Goal: Transaction & Acquisition: Book appointment/travel/reservation

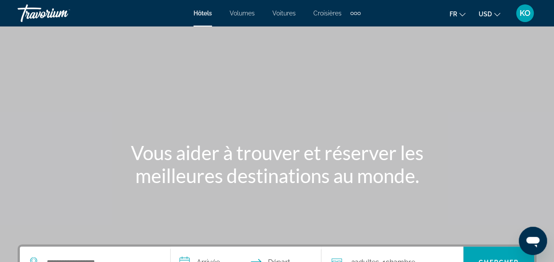
click at [354, 15] on div "Éléments de navigation supplémentaires" at bounding box center [356, 13] width 10 height 13
click at [347, 26] on span "Activités" at bounding box center [341, 29] width 24 height 7
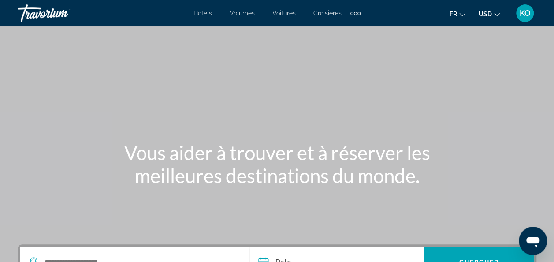
click at [495, 11] on icon "Changer de devise" at bounding box center [497, 14] width 6 height 6
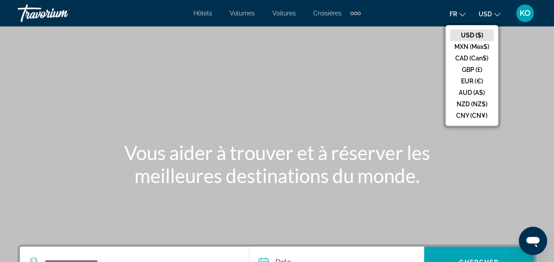
click at [467, 84] on button "EUR (€)" at bounding box center [472, 80] width 44 height 11
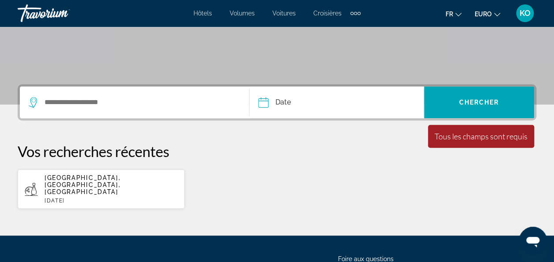
scroll to position [162, 0]
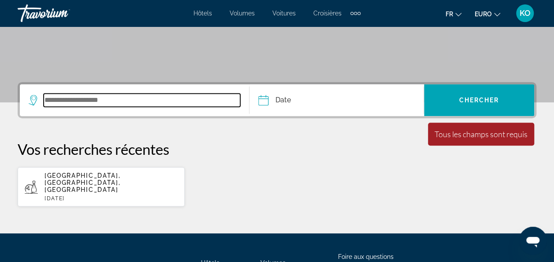
click at [177, 105] on input "Widget de recherche" at bounding box center [142, 99] width 197 height 13
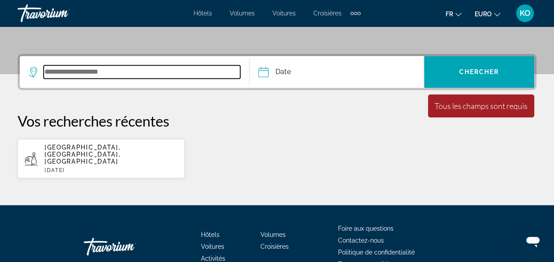
scroll to position [215, 0]
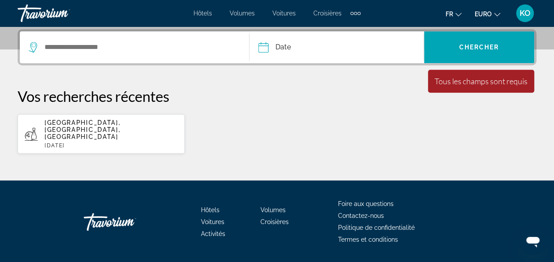
click at [103, 123] on span "[GEOGRAPHIC_DATA], [GEOGRAPHIC_DATA], [GEOGRAPHIC_DATA]" at bounding box center [83, 129] width 76 height 21
type input "**********"
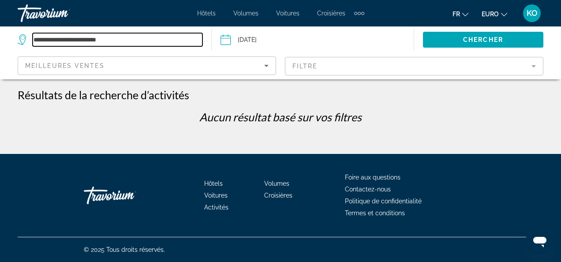
click at [77, 38] on input "**********" at bounding box center [118, 39] width 170 height 13
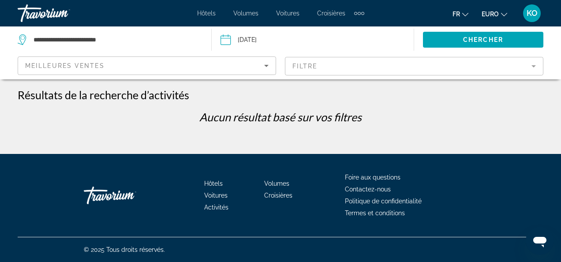
click at [224, 43] on input "Date : 18 juin 2025" at bounding box center [268, 40] width 100 height 29
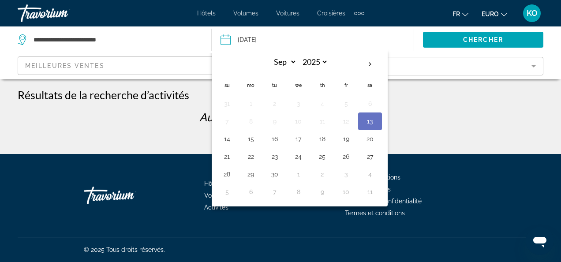
click at [371, 65] on th "Next month" at bounding box center [370, 64] width 24 height 19
select select "**"
click at [298, 172] on button "31" at bounding box center [298, 174] width 14 height 12
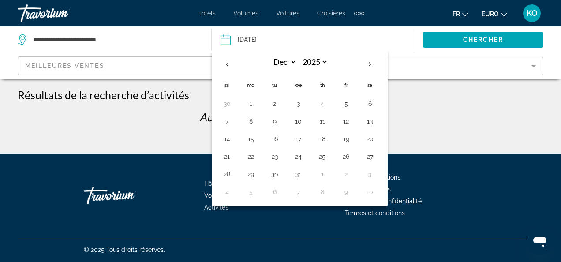
type input "**********"
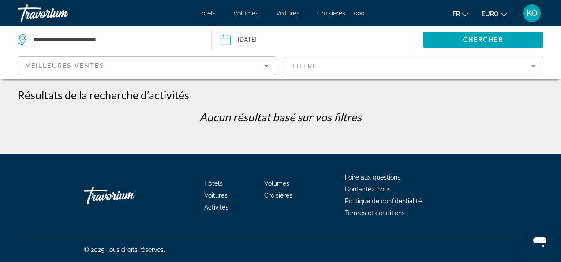
click at [276, 63] on div "Meilleures ventes Filtre" at bounding box center [281, 66] width 526 height 26
click at [467, 39] on span "Chercher" at bounding box center [483, 39] width 40 height 7
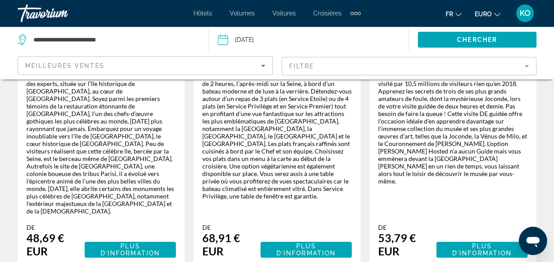
scroll to position [1683, 0]
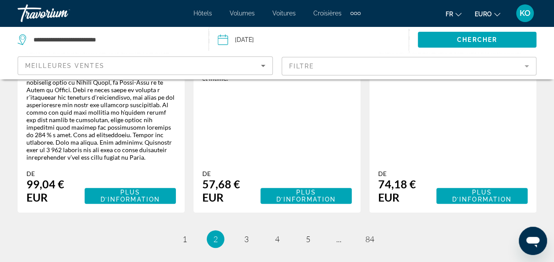
scroll to position [1698, 0]
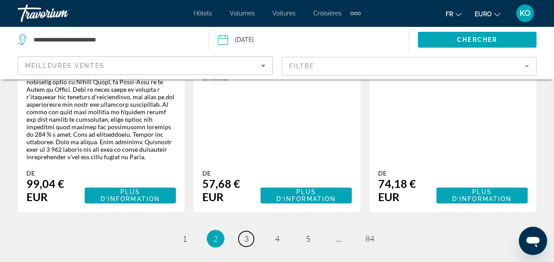
click at [252, 231] on link "page 3" at bounding box center [246, 238] width 15 height 15
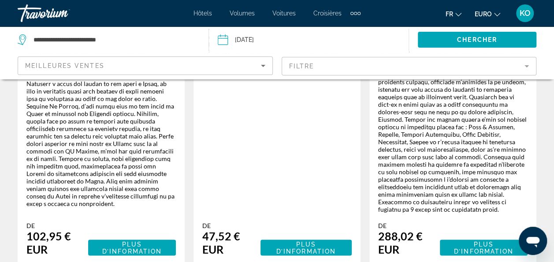
scroll to position [775, 0]
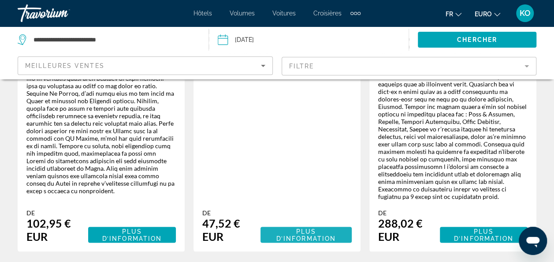
click at [298, 228] on span "Plus d’information" at bounding box center [306, 235] width 60 height 14
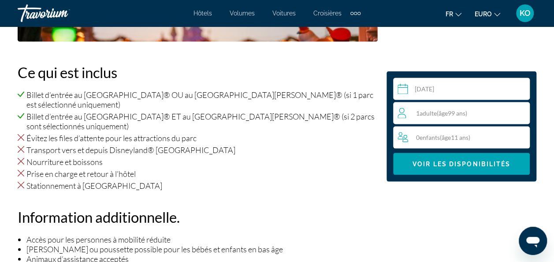
scroll to position [847, 0]
click at [426, 114] on span "Adulte" at bounding box center [428, 112] width 17 height 7
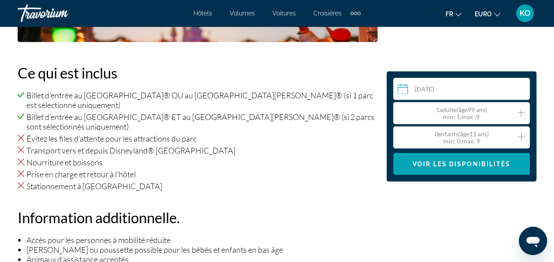
click at [522, 113] on icon "Augmenter les adultes" at bounding box center [521, 113] width 8 height 8
click at [519, 141] on icon "Augmenter les enfants" at bounding box center [522, 137] width 8 height 11
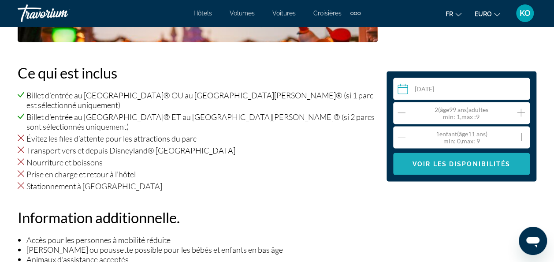
click at [492, 164] on span "Voir les disponibilités" at bounding box center [462, 163] width 98 height 7
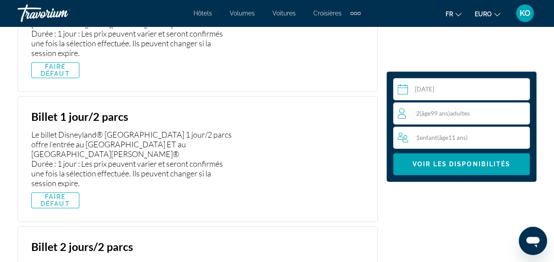
scroll to position [1985, 0]
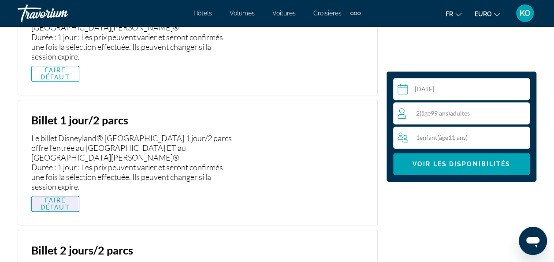
click at [57, 197] on span "FAIRE DÉFAUT" at bounding box center [55, 204] width 34 height 14
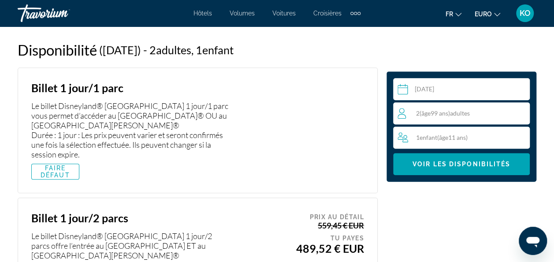
scroll to position [1888, 0]
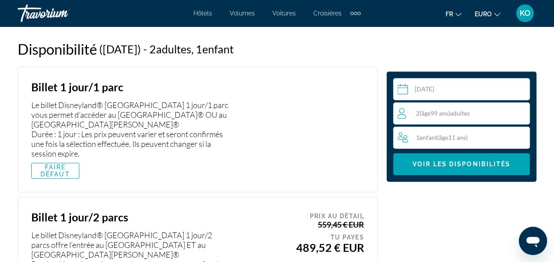
click at [471, 128] on div "1 Enfant Enfants ( âge 11 ans)" at bounding box center [464, 138] width 132 height 22
click at [400, 133] on icon "Décrément des enfants" at bounding box center [402, 137] width 8 height 11
click at [403, 110] on icon "Décrément des adultes" at bounding box center [402, 113] width 8 height 11
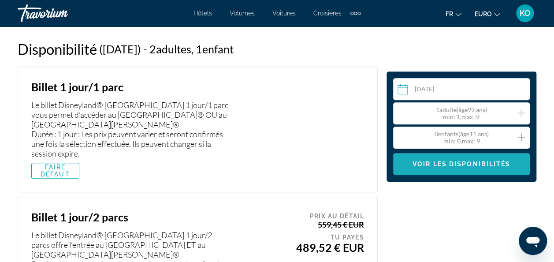
click at [442, 165] on span "Voir les disponibilités" at bounding box center [462, 163] width 98 height 7
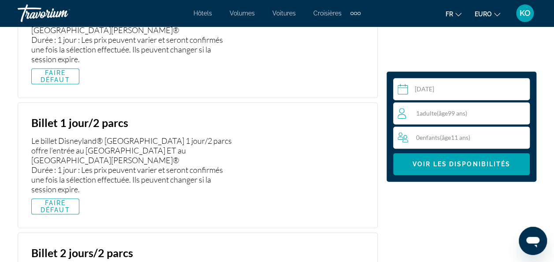
scroll to position [1982, 0]
click at [59, 196] on span "Contenu principal" at bounding box center [55, 206] width 47 height 21
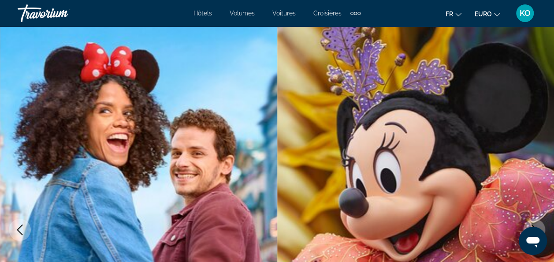
scroll to position [0, 0]
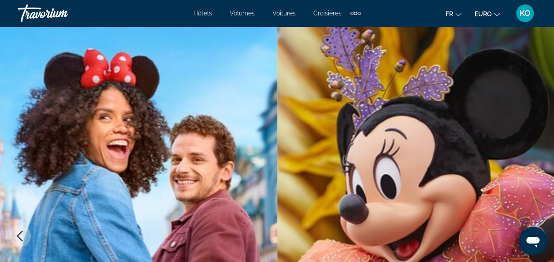
click at [353, 16] on div "Éléments de navigation supplémentaires" at bounding box center [356, 13] width 10 height 13
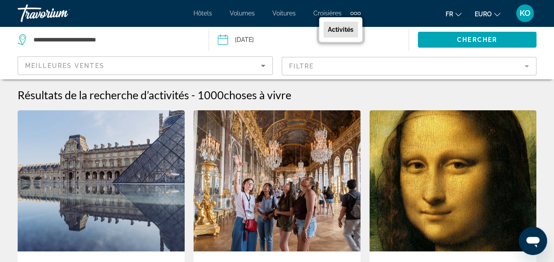
click at [209, 11] on span "Hôtels" at bounding box center [203, 13] width 19 height 7
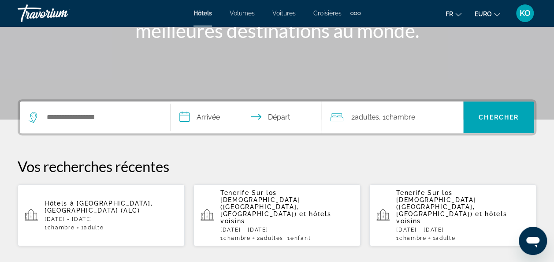
scroll to position [149, 0]
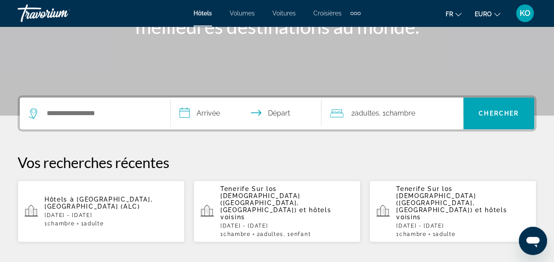
click at [206, 108] on input "**********" at bounding box center [248, 114] width 154 height 34
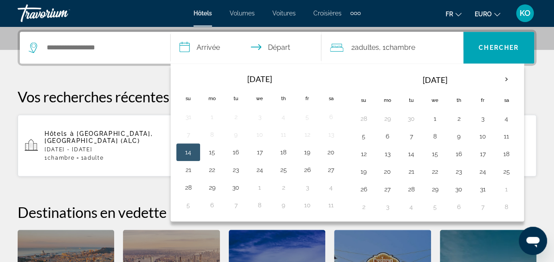
scroll to position [215, 0]
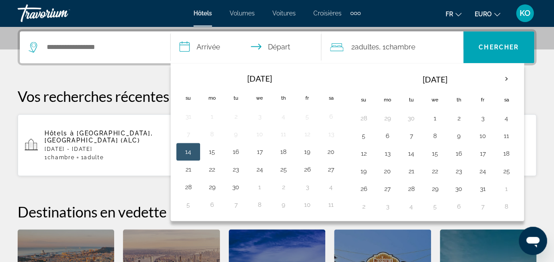
click at [503, 169] on button "25" at bounding box center [507, 171] width 14 height 12
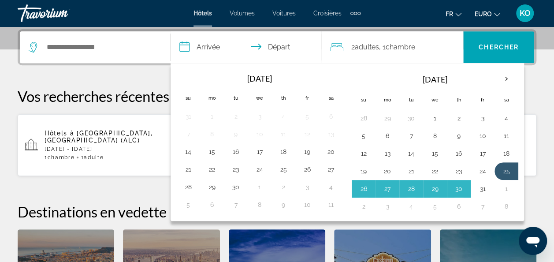
click at [480, 185] on button "31" at bounding box center [483, 189] width 14 height 12
type input "**********"
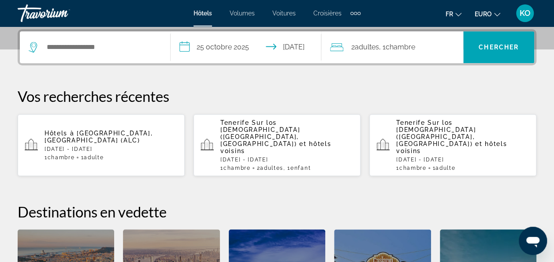
click at [389, 51] on span ", 1 Chambre pièces" at bounding box center [397, 47] width 36 height 12
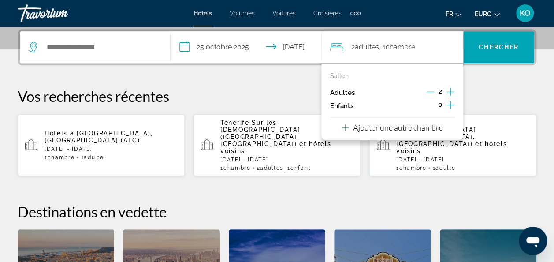
click at [451, 104] on icon "Augmenter les enfants" at bounding box center [451, 105] width 8 height 8
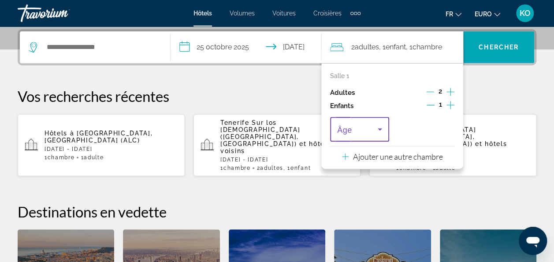
click at [371, 128] on span "Voyageurs : 2 adultes, 1 enfant" at bounding box center [357, 129] width 41 height 11
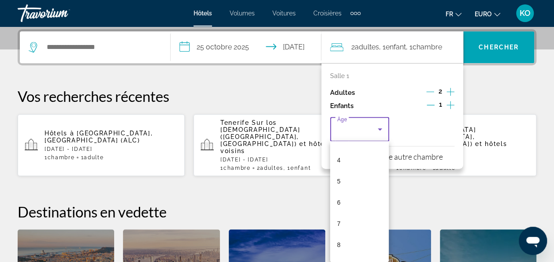
scroll to position [86, 0]
click at [343, 231] on mat-option "8" at bounding box center [359, 238] width 59 height 21
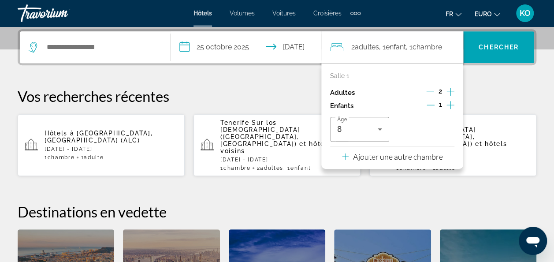
click at [276, 86] on div "**********" at bounding box center [277, 194] width 554 height 330
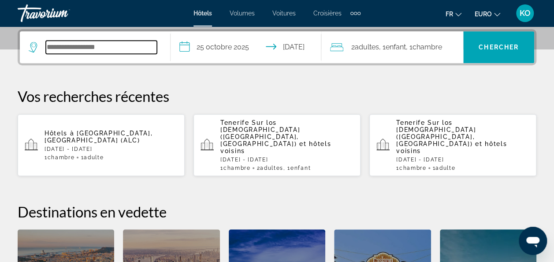
click at [126, 47] on input "Widget de recherche" at bounding box center [101, 47] width 111 height 13
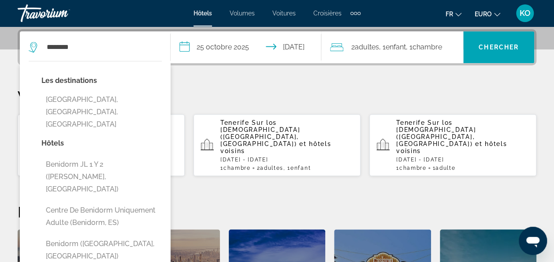
click at [120, 99] on button "[GEOGRAPHIC_DATA], [GEOGRAPHIC_DATA], [GEOGRAPHIC_DATA]" at bounding box center [101, 111] width 120 height 41
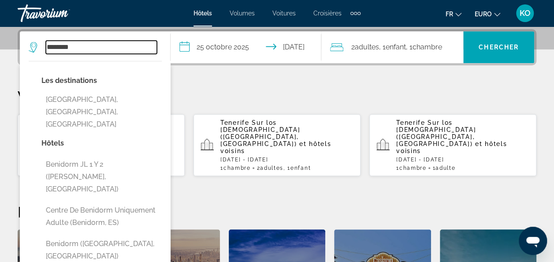
type input "**********"
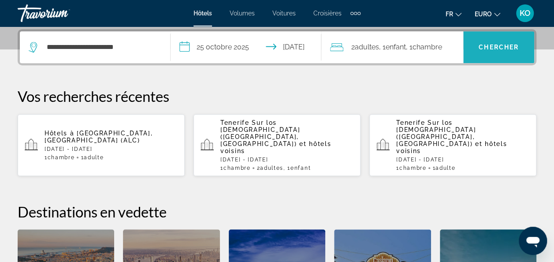
click at [501, 49] on span "Chercher" at bounding box center [499, 47] width 40 height 7
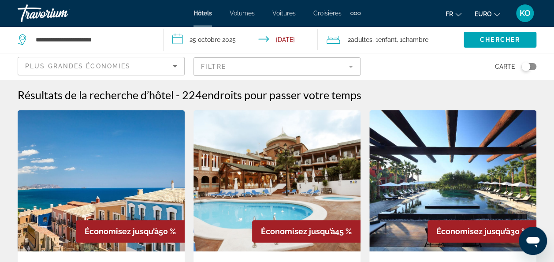
click at [295, 61] on mat-form-field "Filtre" at bounding box center [277, 66] width 167 height 19
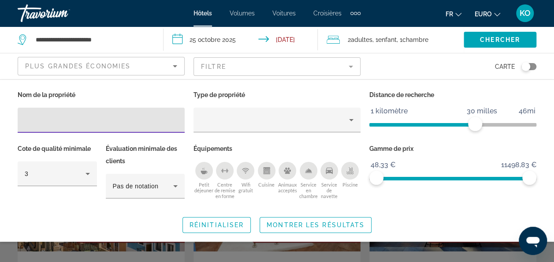
click at [295, 61] on mat-form-field "Filtre" at bounding box center [277, 66] width 167 height 19
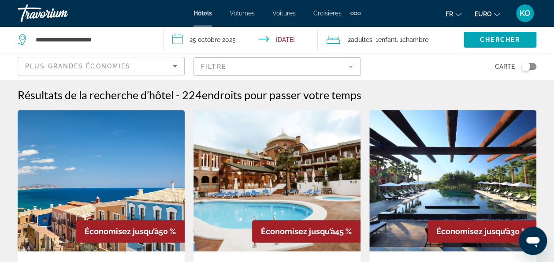
click at [152, 62] on div "Plus grandes économies" at bounding box center [99, 66] width 148 height 11
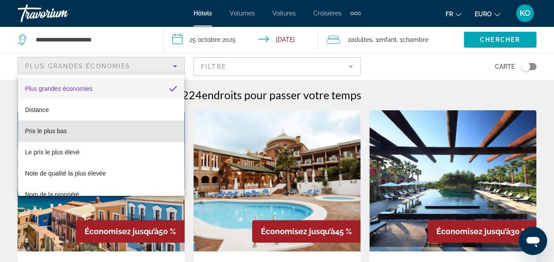
click at [117, 137] on mat-option "Prix le plus bas" at bounding box center [101, 130] width 167 height 21
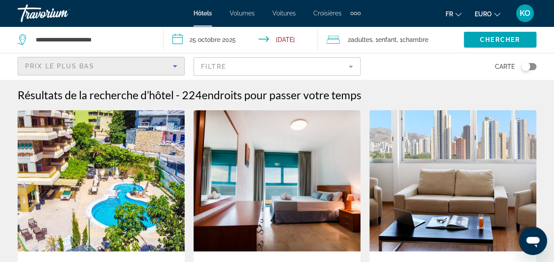
click at [202, 36] on input "**********" at bounding box center [243, 40] width 158 height 29
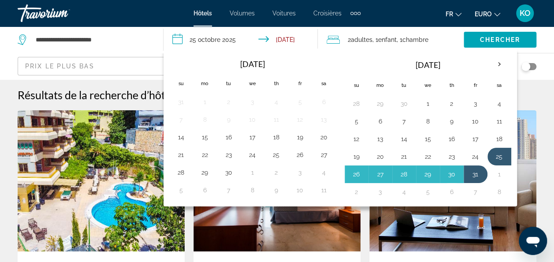
click at [469, 150] on button "24" at bounding box center [476, 156] width 14 height 12
click at [470, 170] on button "31" at bounding box center [476, 174] width 14 height 12
type input "**********"
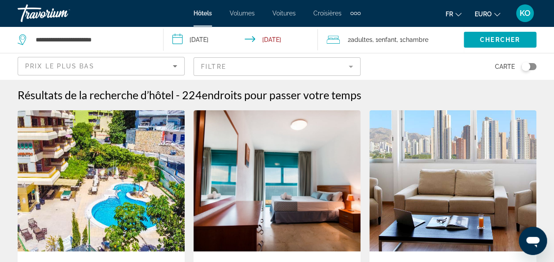
click at [505, 37] on span "Chercher" at bounding box center [500, 39] width 40 height 7
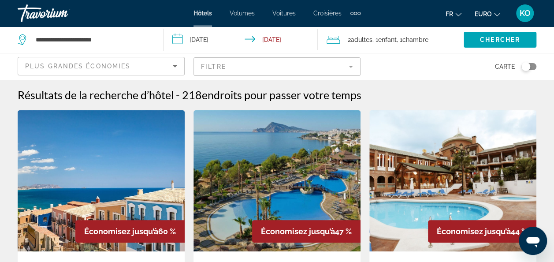
click at [158, 65] on div "Plus grandes économies" at bounding box center [99, 66] width 148 height 11
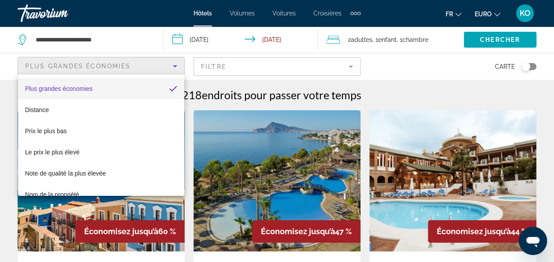
click at [112, 131] on mat-option "Prix le plus bas" at bounding box center [101, 130] width 167 height 21
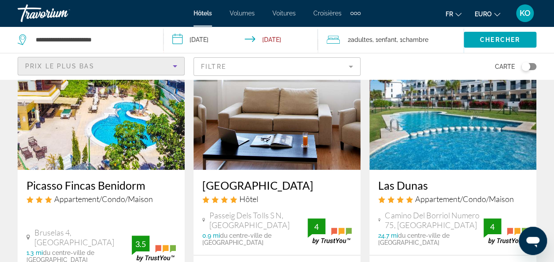
scroll to position [79, 0]
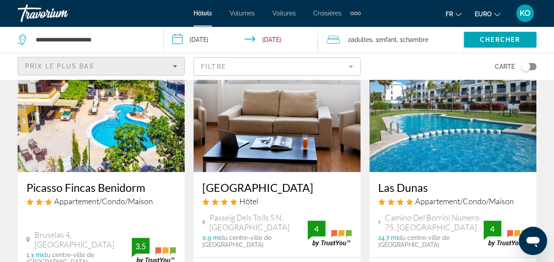
click at [418, 40] on span "Chambre" at bounding box center [416, 39] width 26 height 7
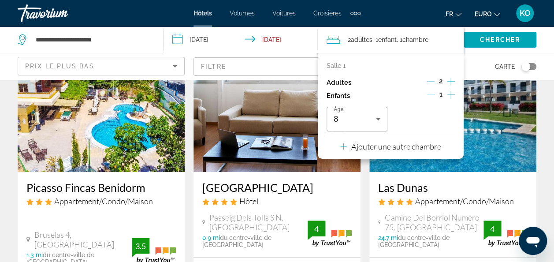
click at [467, 63] on div "Carte" at bounding box center [452, 66] width 167 height 26
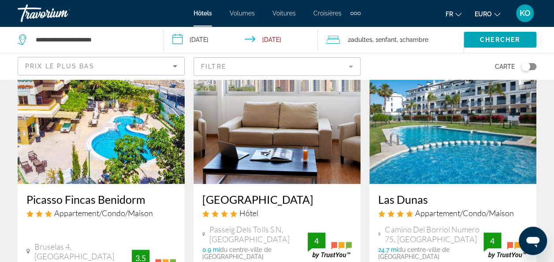
scroll to position [67, 0]
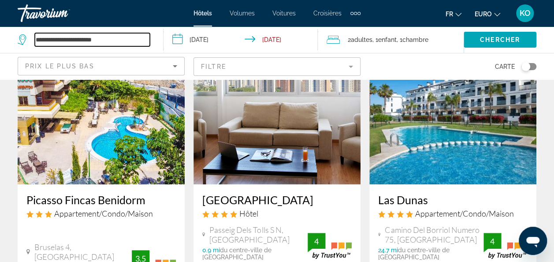
click at [131, 44] on input "**********" at bounding box center [92, 39] width 115 height 13
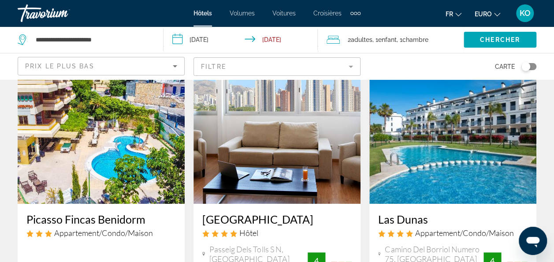
scroll to position [0, 0]
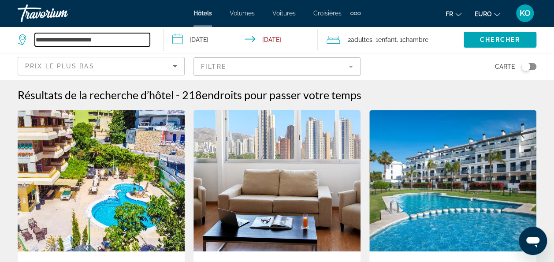
drag, startPoint x: 130, startPoint y: 38, endPoint x: 20, endPoint y: 34, distance: 109.9
click at [20, 34] on div "**********" at bounding box center [84, 39] width 132 height 13
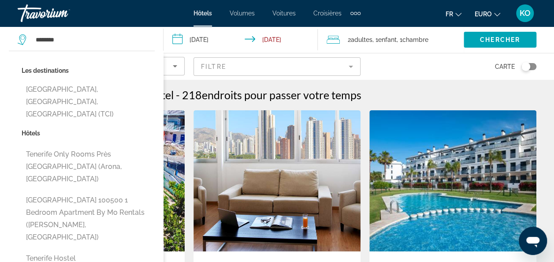
click at [99, 86] on button "[GEOGRAPHIC_DATA], [GEOGRAPHIC_DATA], [GEOGRAPHIC_DATA] (TCI)" at bounding box center [88, 101] width 133 height 41
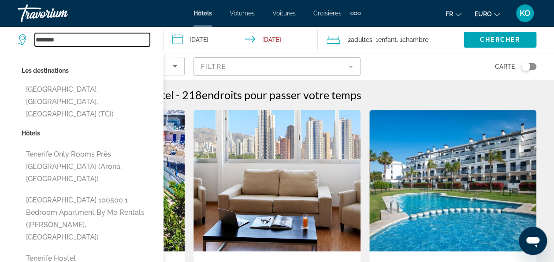
type input "**********"
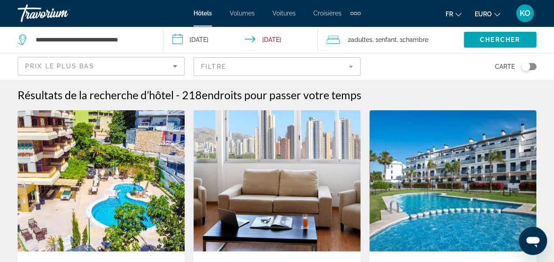
click at [508, 38] on span "Chercher" at bounding box center [500, 39] width 40 height 7
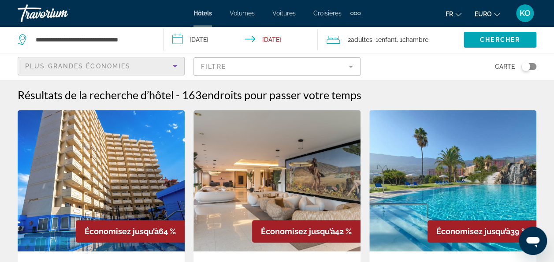
click at [178, 64] on icon "Trier par" at bounding box center [175, 66] width 11 height 11
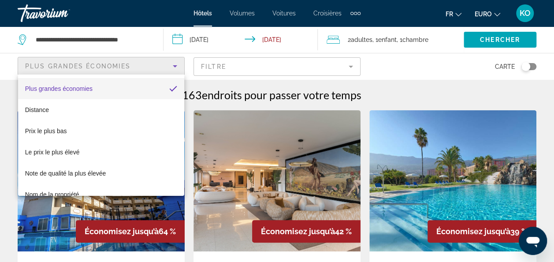
click at [146, 128] on mat-option "Prix le plus bas" at bounding box center [101, 130] width 167 height 21
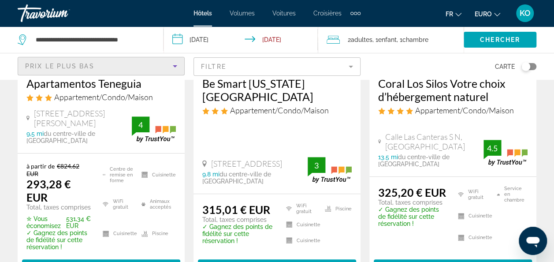
scroll to position [183, 0]
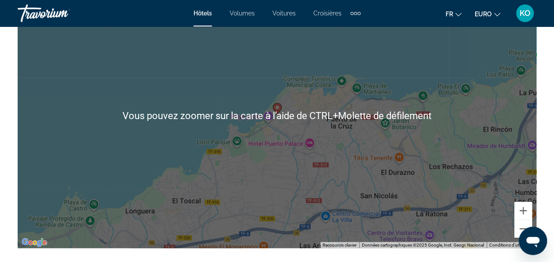
scroll to position [1046, 0]
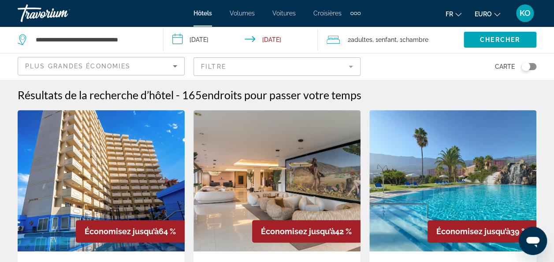
click at [168, 58] on div "Plus grandes économies" at bounding box center [101, 69] width 152 height 25
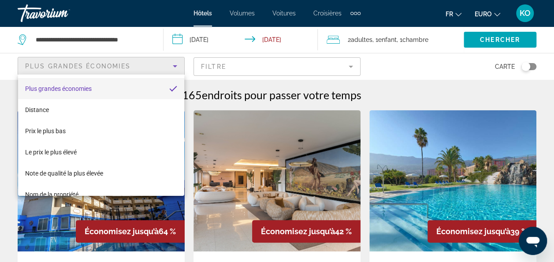
click at [124, 132] on mat-option "Prix le plus bas" at bounding box center [101, 130] width 167 height 21
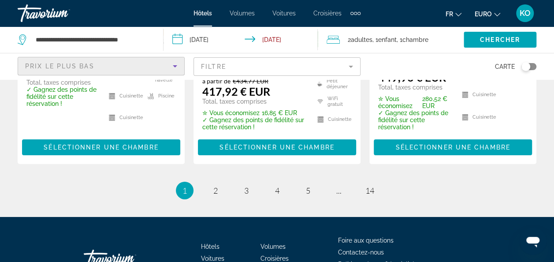
scroll to position [1364, 0]
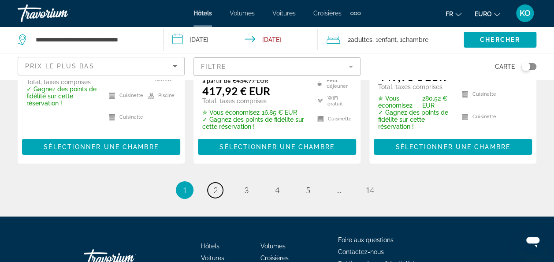
click at [210, 183] on link "page 2" at bounding box center [215, 190] width 15 height 15
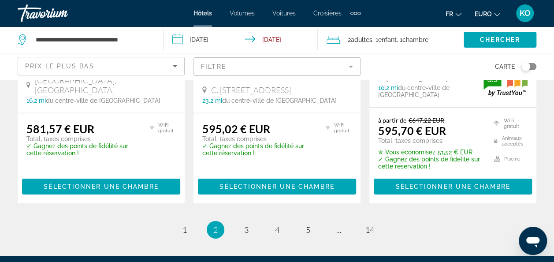
scroll to position [1321, 0]
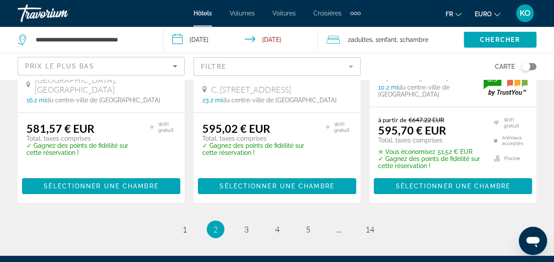
click at [250, 222] on link "page 3" at bounding box center [246, 229] width 15 height 15
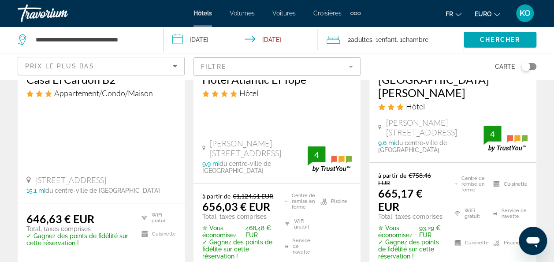
scroll to position [1418, 0]
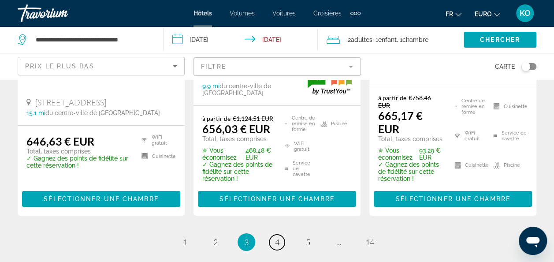
click at [275, 237] on span "4" at bounding box center [277, 242] width 4 height 10
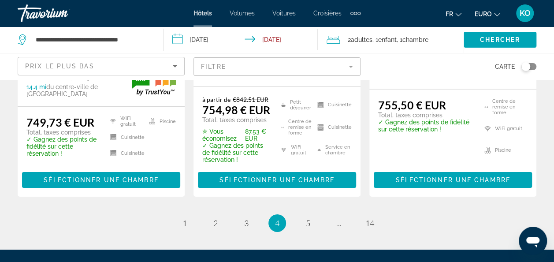
scroll to position [1396, 0]
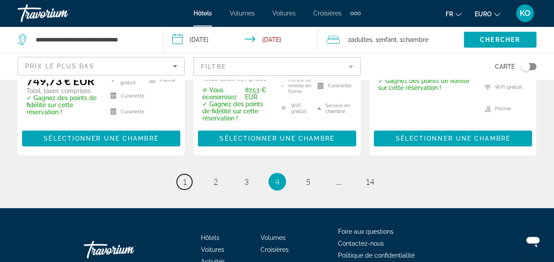
click at [190, 174] on link "page 1" at bounding box center [184, 181] width 15 height 15
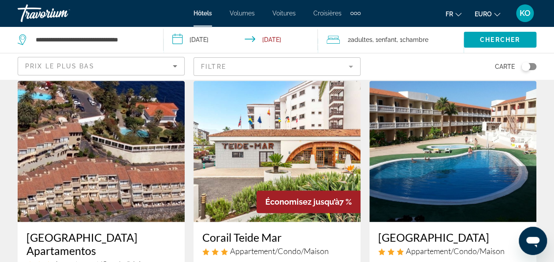
scroll to position [405, 0]
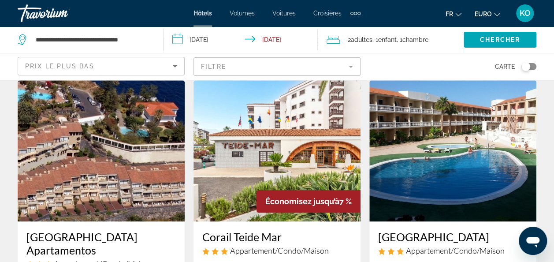
click at [439, 143] on img "Contenu principal" at bounding box center [452, 150] width 167 height 141
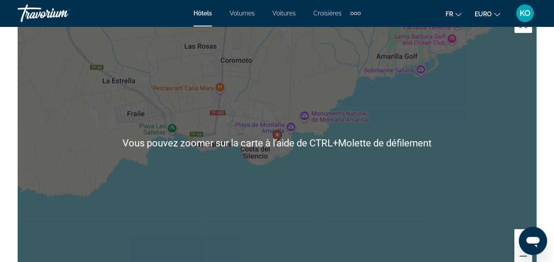
scroll to position [1030, 0]
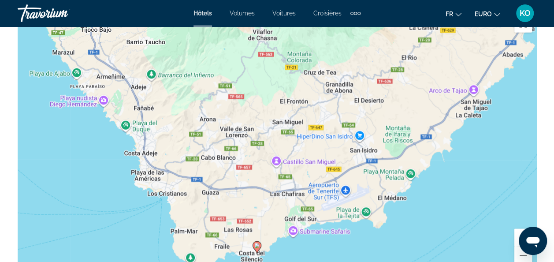
drag, startPoint x: 135, startPoint y: 126, endPoint x: 150, endPoint y: 216, distance: 91.3
click at [150, 216] on div "Pour activer le glissement avec le clavier, appuyez sur Alt+Entrée. Une fois ce…" at bounding box center [277, 143] width 519 height 265
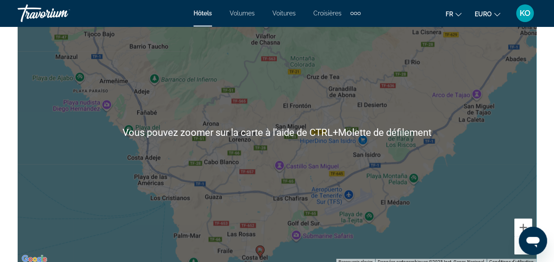
scroll to position [1041, 0]
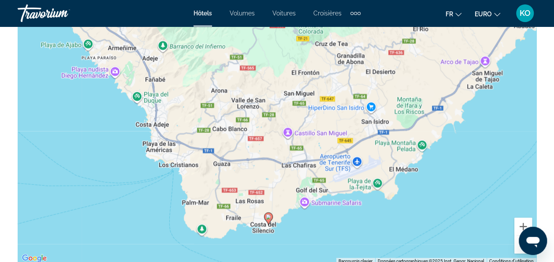
drag, startPoint x: 361, startPoint y: 204, endPoint x: 367, endPoint y: 173, distance: 31.5
click at [367, 173] on div "Pour activer le glissement avec le clavier, appuyez sur Alt+Entrée. Une fois ce…" at bounding box center [277, 132] width 519 height 265
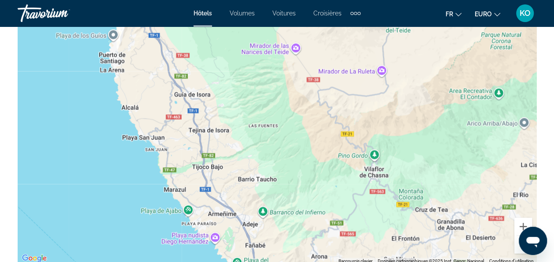
drag, startPoint x: 191, startPoint y: 117, endPoint x: 291, endPoint y: 284, distance: 194.8
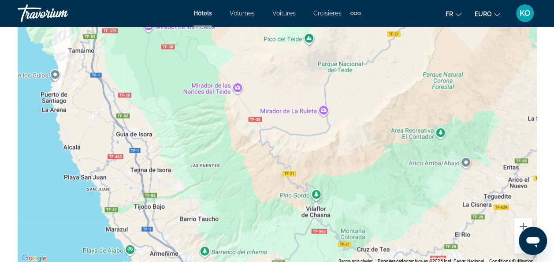
drag, startPoint x: 278, startPoint y: 235, endPoint x: 223, endPoint y: 254, distance: 57.9
click at [223, 254] on div "Contenu principal" at bounding box center [277, 132] width 519 height 265
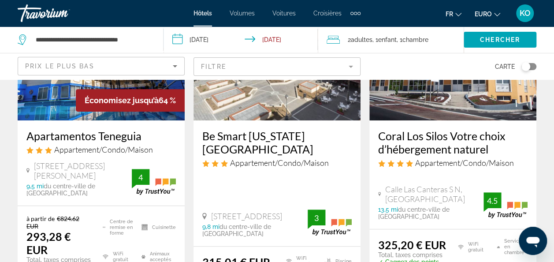
scroll to position [198, 0]
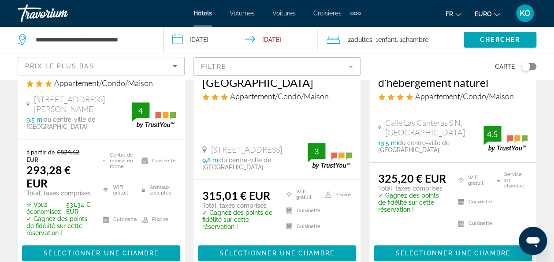
click at [114, 250] on span "Sélectionner une chambre" at bounding box center [101, 253] width 115 height 7
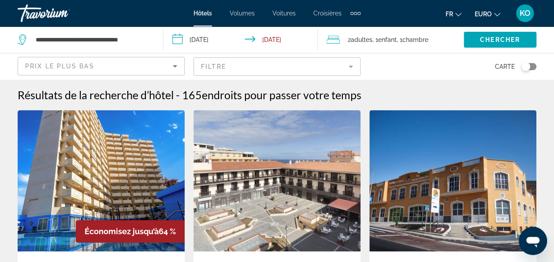
click at [358, 11] on div "Éléments de navigation supplémentaires" at bounding box center [356, 13] width 10 height 13
click at [335, 33] on link "Activités" at bounding box center [341, 30] width 33 height 16
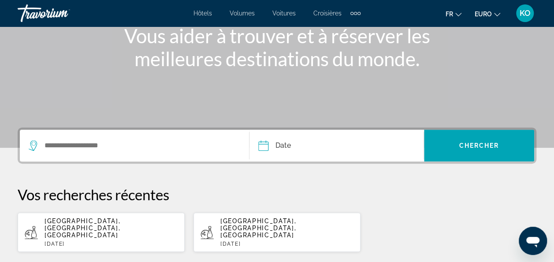
scroll to position [141, 0]
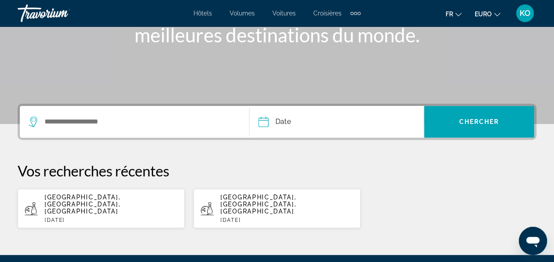
drag, startPoint x: 285, startPoint y: 192, endPoint x: 166, endPoint y: 132, distance: 133.7
click at [166, 132] on div "Date Sep *** *** *** *** *** *** *** *** *** *** *** *** 2025 **** **** **** **…" at bounding box center [277, 166] width 554 height 125
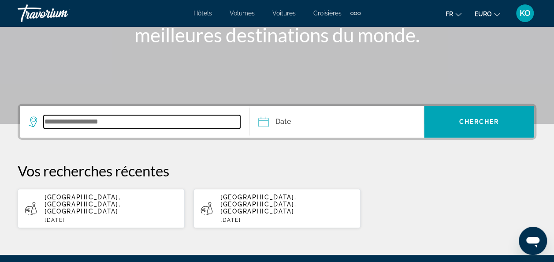
click at [164, 117] on input "Widget de recherche" at bounding box center [142, 121] width 197 height 13
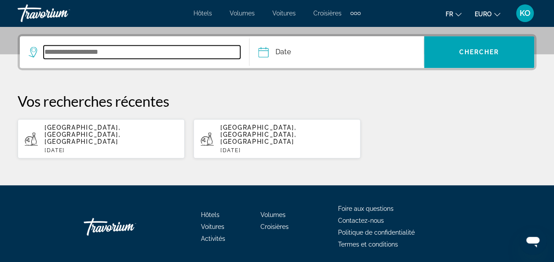
scroll to position [215, 0]
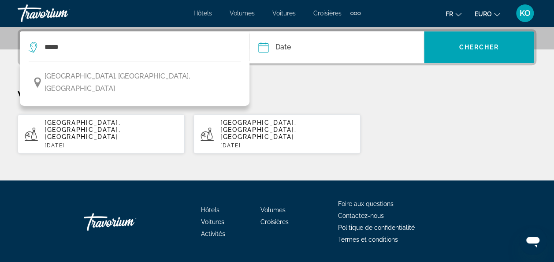
click at [116, 77] on span "[GEOGRAPHIC_DATA], [GEOGRAPHIC_DATA], [GEOGRAPHIC_DATA]" at bounding box center [141, 82] width 192 height 25
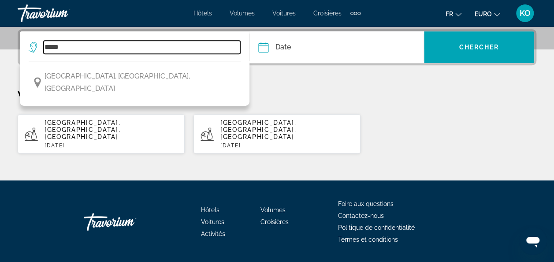
type input "**********"
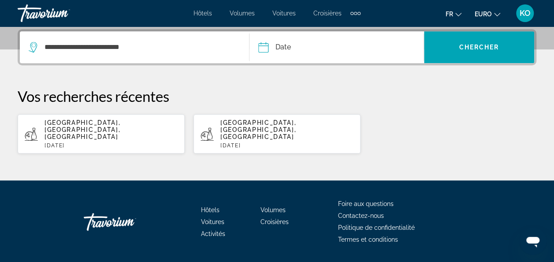
click at [285, 49] on input "Date" at bounding box center [299, 48] width 86 height 34
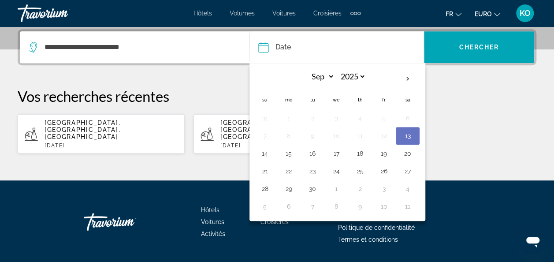
click at [400, 82] on th "Next month" at bounding box center [408, 78] width 24 height 19
select select "*"
click at [290, 183] on button "27" at bounding box center [289, 189] width 14 height 12
type input "**********"
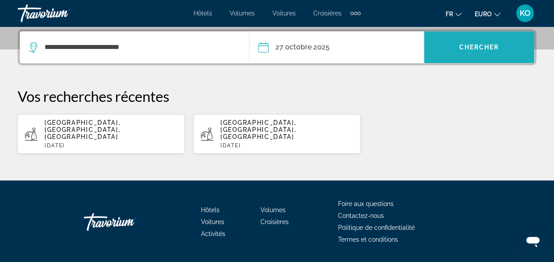
click at [462, 40] on span "Widget de recherche" at bounding box center [479, 47] width 110 height 21
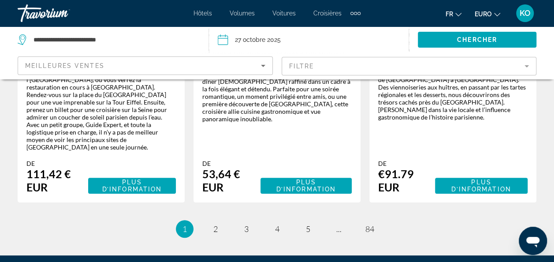
scroll to position [1781, 0]
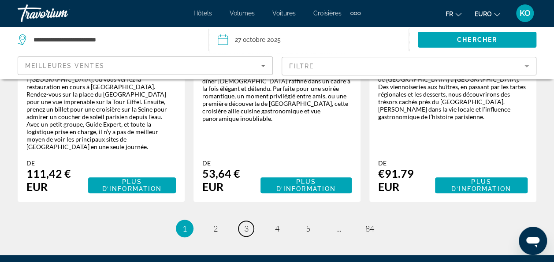
click at [242, 221] on link "page 3" at bounding box center [246, 228] width 15 height 15
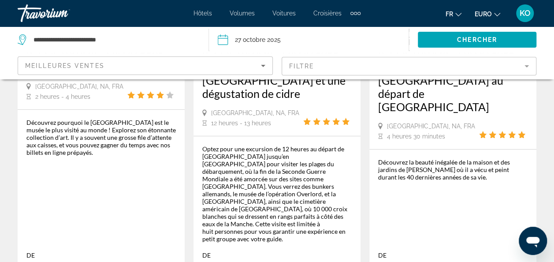
scroll to position [1742, 0]
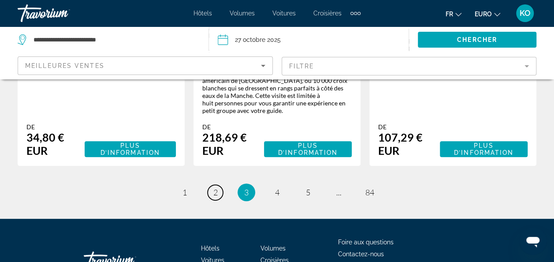
click at [216, 187] on span "2" at bounding box center [215, 192] width 4 height 10
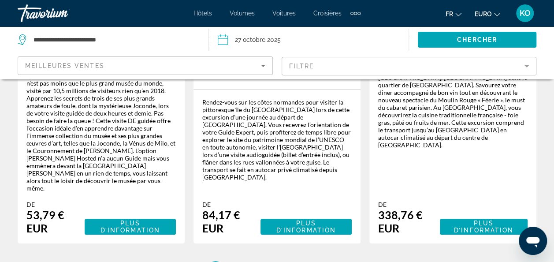
scroll to position [1656, 0]
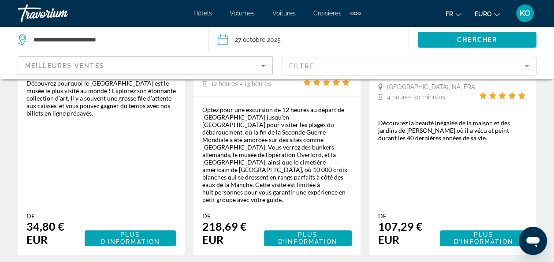
scroll to position [1654, 0]
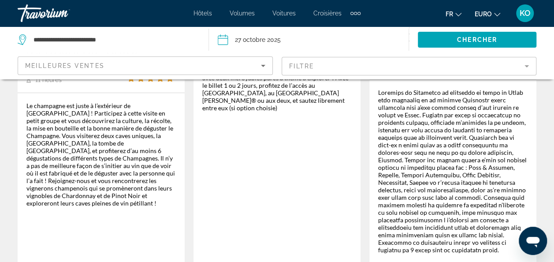
scroll to position [1723, 0]
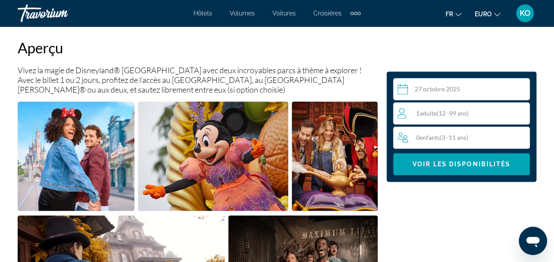
scroll to position [469, 0]
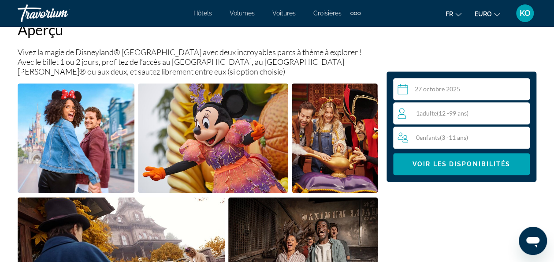
click at [359, 15] on div "Éléments de navigation supplémentaires" at bounding box center [356, 13] width 10 height 13
click at [376, 43] on div "Aperçu Vivez la magie de Disneyland® [GEOGRAPHIC_DATA] avec deux incroyables pa…" at bounding box center [198, 222] width 360 height 403
click at [446, 140] on span "3 -" at bounding box center [445, 137] width 7 height 7
click at [520, 137] on icon "Augmenter les enfants" at bounding box center [522, 137] width 8 height 11
click at [451, 165] on span "Voir les disponibilités" at bounding box center [462, 163] width 98 height 7
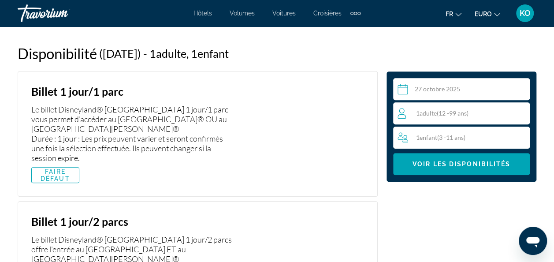
scroll to position [1880, 0]
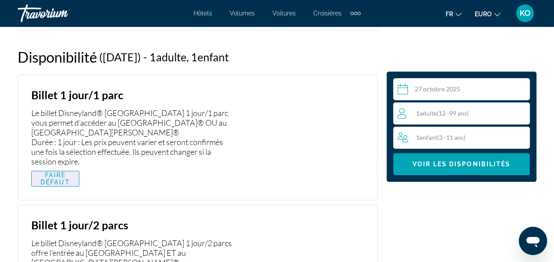
click at [71, 172] on span "FAIRE DÉFAUT" at bounding box center [55, 179] width 34 height 14
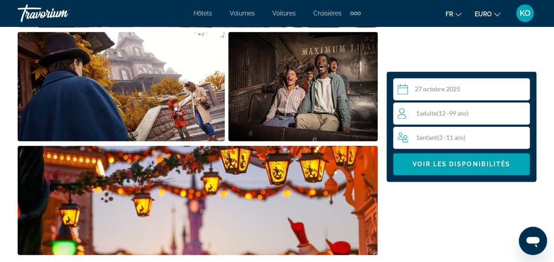
scroll to position [594, 0]
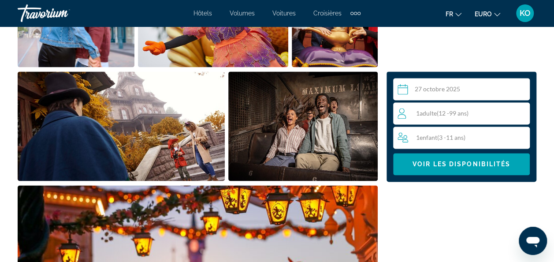
click at [207, 11] on span "Hôtels" at bounding box center [203, 13] width 19 height 7
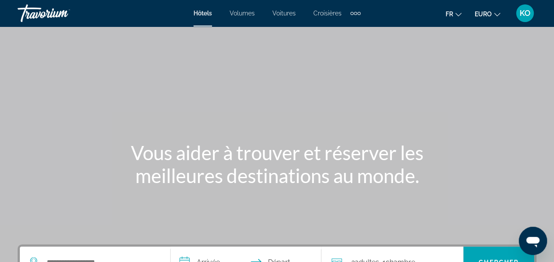
scroll to position [119, 0]
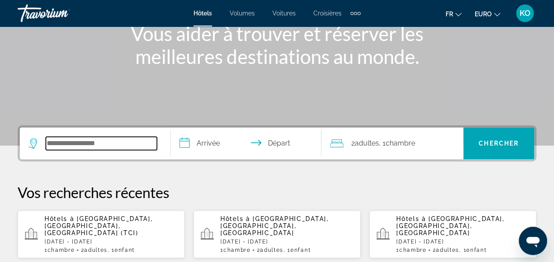
click at [135, 146] on input "Widget de recherche" at bounding box center [101, 143] width 111 height 13
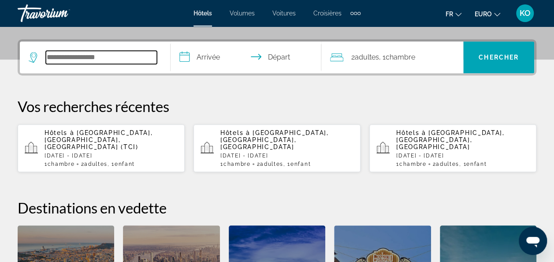
scroll to position [215, 0]
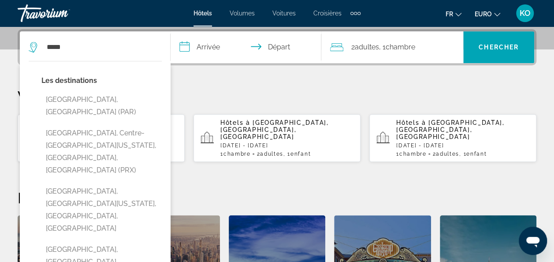
click at [129, 94] on button "[GEOGRAPHIC_DATA], [GEOGRAPHIC_DATA] (PAR)" at bounding box center [101, 105] width 120 height 29
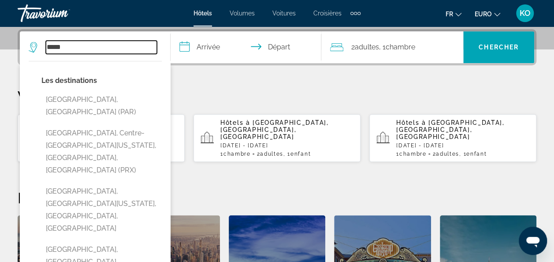
type input "**********"
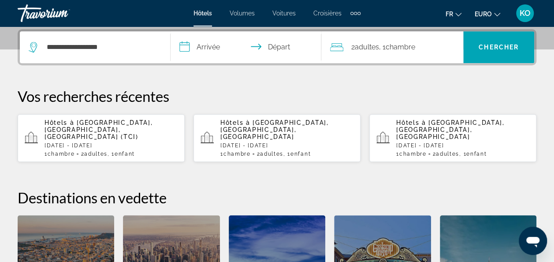
click at [200, 51] on input "**********" at bounding box center [248, 48] width 154 height 34
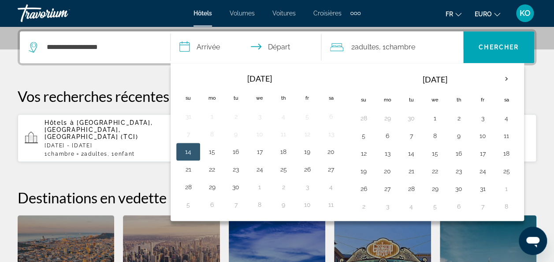
click at [505, 169] on button "25" at bounding box center [507, 171] width 14 height 12
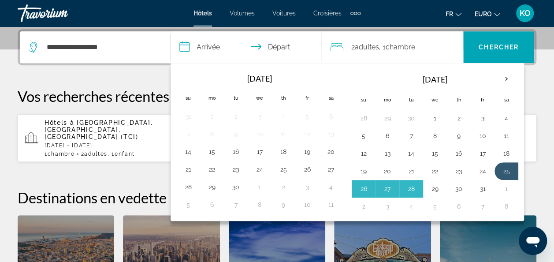
click at [435, 184] on button "29" at bounding box center [435, 189] width 14 height 12
type input "**********"
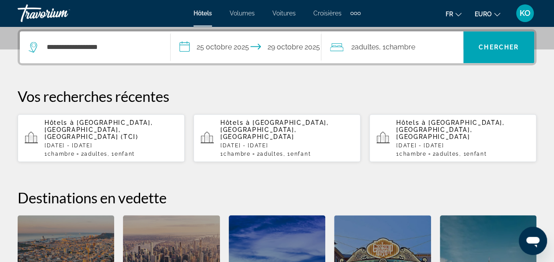
click at [466, 51] on span "Widget de recherche" at bounding box center [498, 47] width 71 height 21
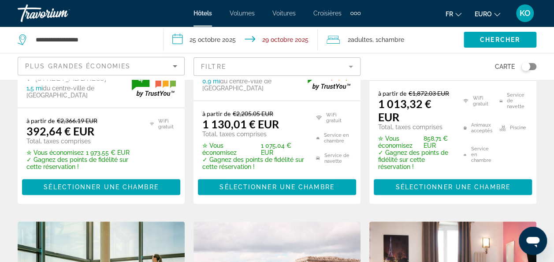
scroll to position [262, 0]
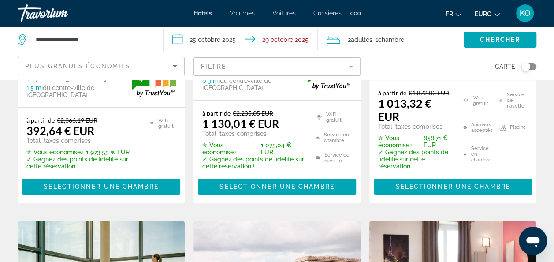
click at [109, 183] on span "Sélectionner une chambre" at bounding box center [101, 186] width 115 height 7
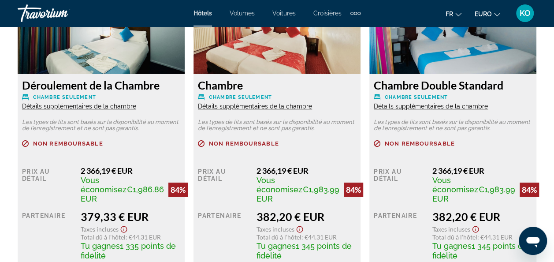
scroll to position [1496, 0]
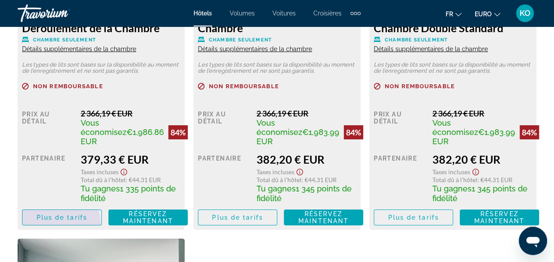
click at [49, 226] on span "Contenu principal" at bounding box center [61, 217] width 79 height 21
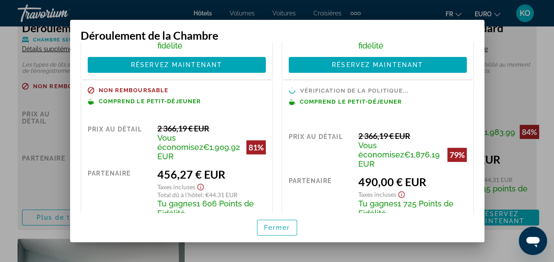
scroll to position [173, 0]
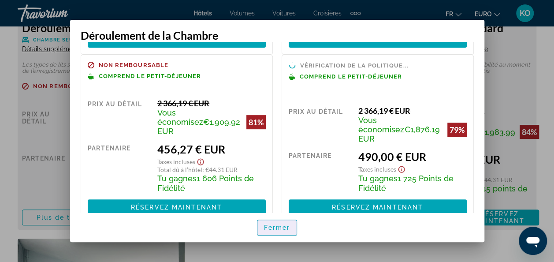
click at [269, 224] on span "Fermer" at bounding box center [277, 227] width 26 height 7
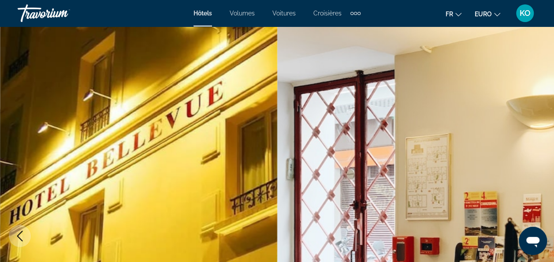
scroll to position [1496, 0]
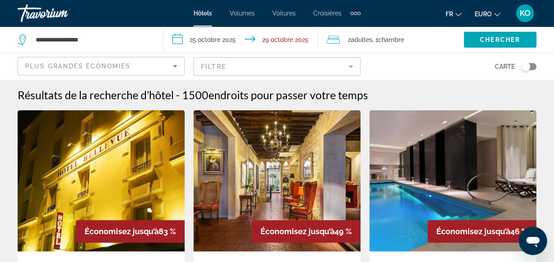
click at [118, 61] on div "Plus grandes économies" at bounding box center [99, 66] width 148 height 11
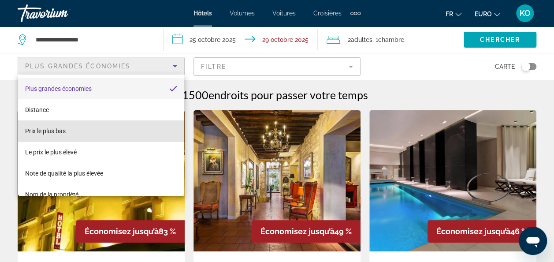
click at [108, 133] on mat-option "Prix le plus bas" at bounding box center [101, 130] width 167 height 21
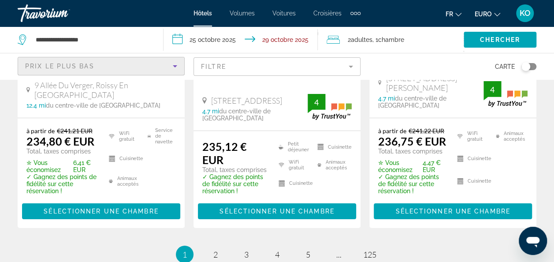
scroll to position [1441, 0]
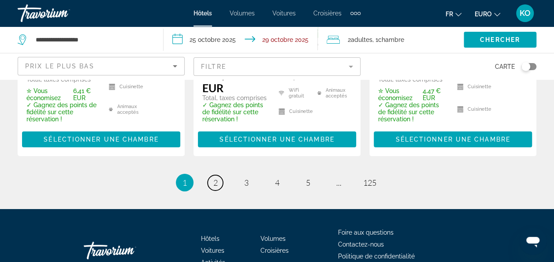
click at [216, 178] on span "2" at bounding box center [215, 183] width 4 height 10
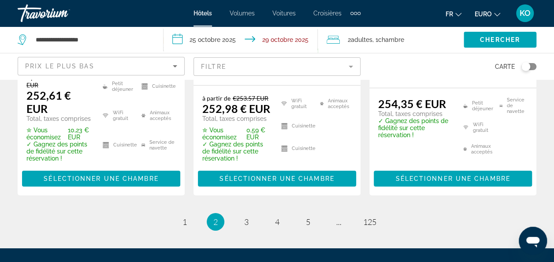
scroll to position [1392, 0]
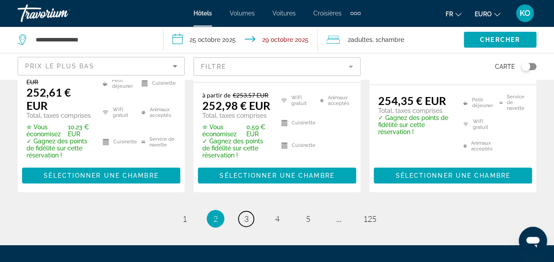
click at [245, 214] on span "3" at bounding box center [246, 219] width 4 height 10
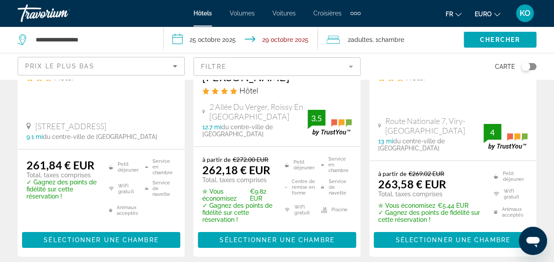
scroll to position [1345, 0]
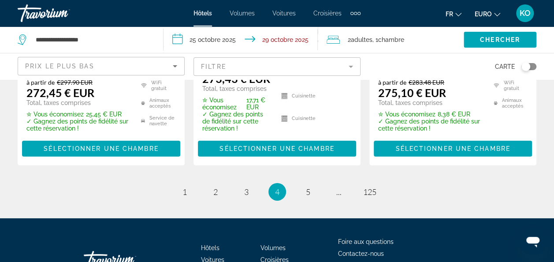
scroll to position [1347, 0]
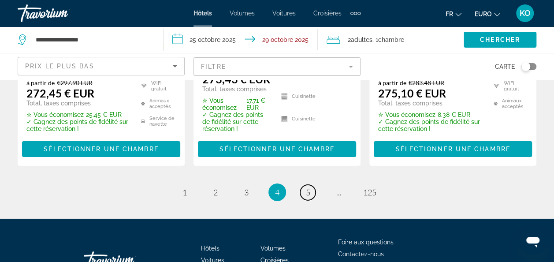
click at [312, 185] on link "page 5" at bounding box center [307, 192] width 15 height 15
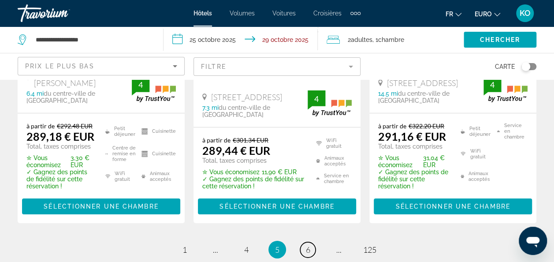
scroll to position [1357, 0]
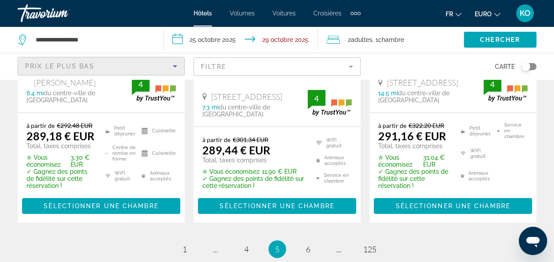
click at [161, 63] on div "Prix le plus bas" at bounding box center [99, 66] width 148 height 11
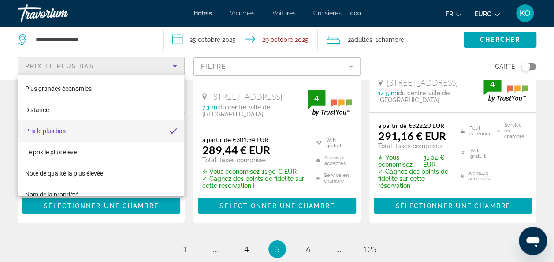
click at [146, 93] on mat-option "Plus grandes économies" at bounding box center [101, 88] width 167 height 21
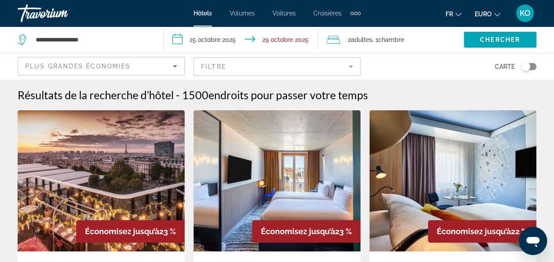
click at [154, 58] on div "Plus grandes économies" at bounding box center [101, 69] width 152 height 25
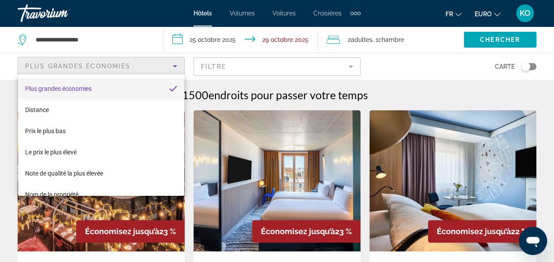
click at [138, 88] on mat-option "Plus grandes économies" at bounding box center [101, 88] width 167 height 21
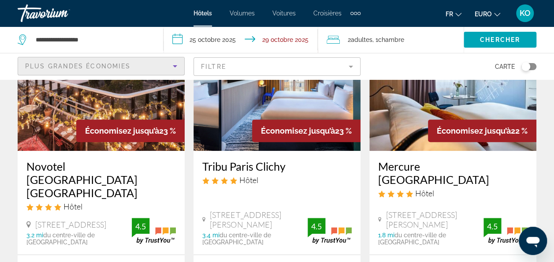
scroll to position [99, 0]
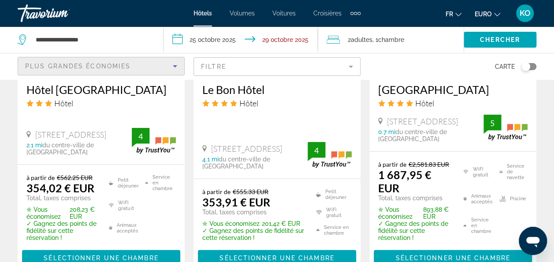
scroll to position [910, 0]
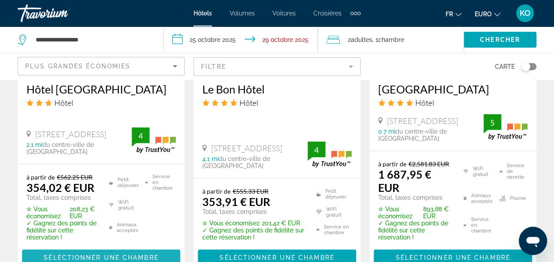
click at [138, 256] on span "Sélectionner une chambre" at bounding box center [101, 257] width 115 height 7
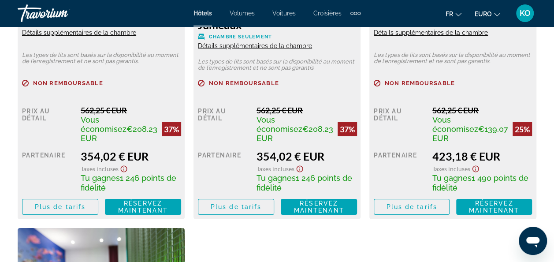
scroll to position [1518, 0]
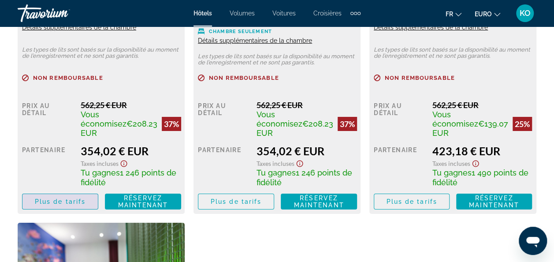
click at [67, 212] on span "Contenu principal" at bounding box center [59, 201] width 75 height 21
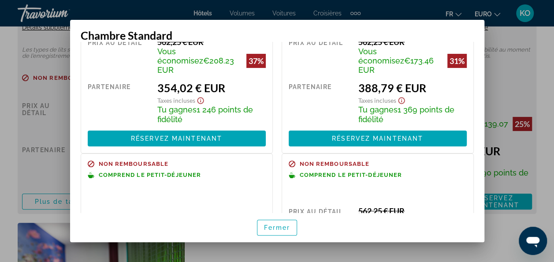
scroll to position [0, 0]
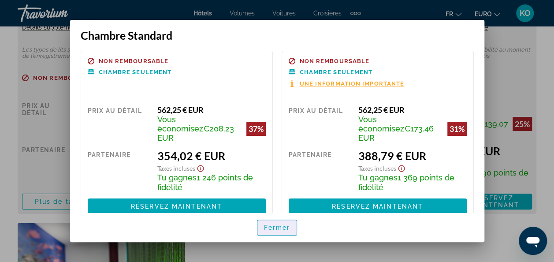
click at [284, 232] on span "button" at bounding box center [277, 227] width 40 height 21
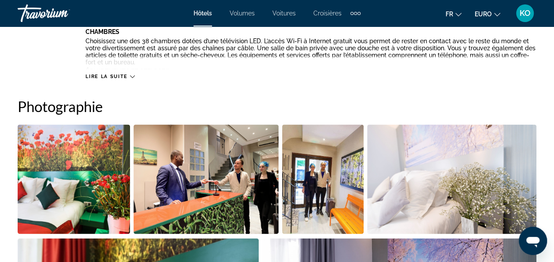
scroll to position [473, 0]
